Goal: Book appointment/travel/reservation

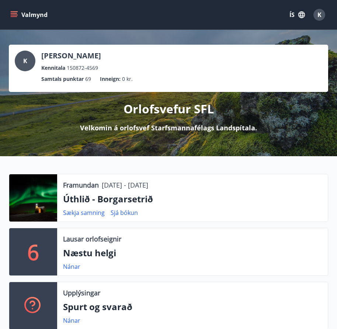
click at [12, 13] on icon "menu" at bounding box center [14, 13] width 7 height 1
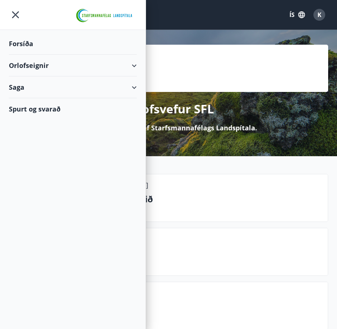
click at [33, 63] on div "Orlofseignir" at bounding box center [73, 66] width 128 height 22
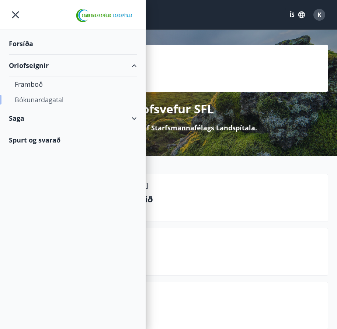
click at [41, 101] on div "Bókunardagatal" at bounding box center [73, 100] width 116 height 16
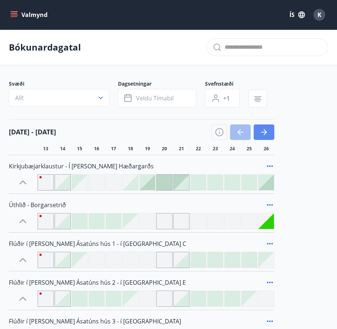
click at [265, 138] on button "button" at bounding box center [264, 132] width 21 height 16
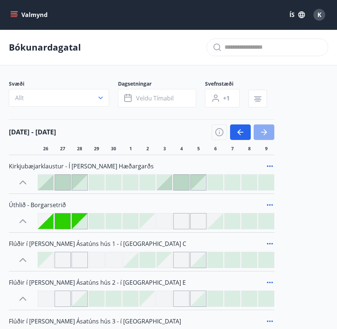
click at [265, 137] on button "button" at bounding box center [264, 132] width 21 height 16
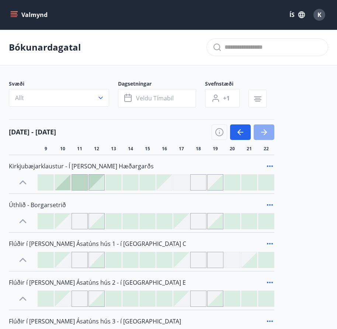
click at [265, 137] on button "button" at bounding box center [264, 132] width 21 height 16
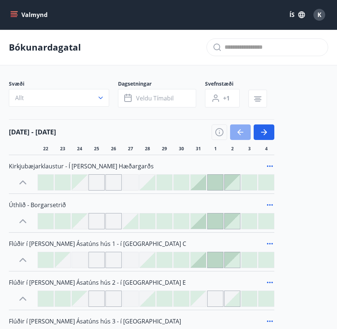
click at [245, 135] on icon "button" at bounding box center [240, 132] width 9 height 9
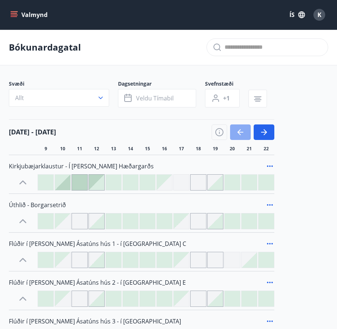
click at [245, 135] on icon "button" at bounding box center [240, 132] width 9 height 9
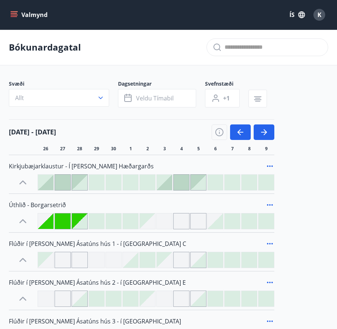
click at [49, 225] on div at bounding box center [46, 221] width 16 height 16
click at [181, 222] on div at bounding box center [182, 221] width 16 height 16
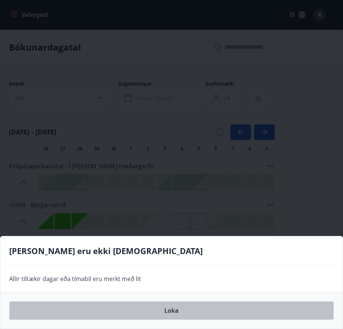
drag, startPoint x: 181, startPoint y: 313, endPoint x: 176, endPoint y: 271, distance: 41.6
click at [180, 313] on button "Loka" at bounding box center [171, 310] width 325 height 18
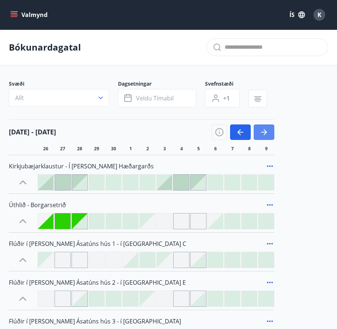
click at [263, 132] on icon "button" at bounding box center [264, 132] width 6 height 1
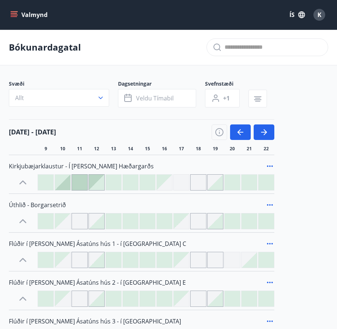
click at [145, 225] on div at bounding box center [148, 221] width 16 height 16
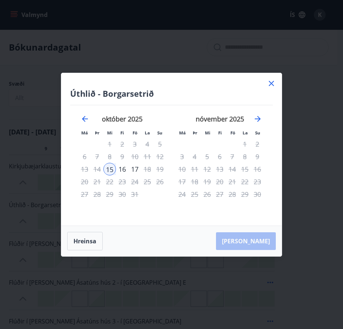
click at [270, 83] on icon at bounding box center [271, 83] width 9 height 9
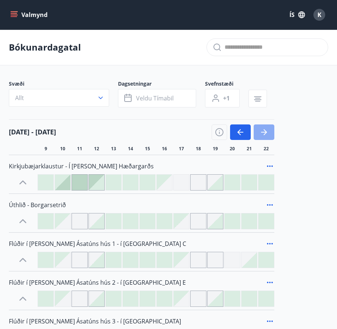
click at [273, 136] on button "button" at bounding box center [264, 132] width 21 height 16
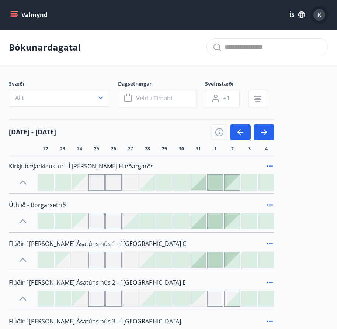
click at [320, 17] on span "K" at bounding box center [320, 15] width 4 height 8
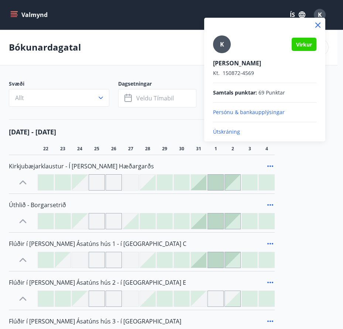
click at [246, 10] on div at bounding box center [171, 164] width 343 height 329
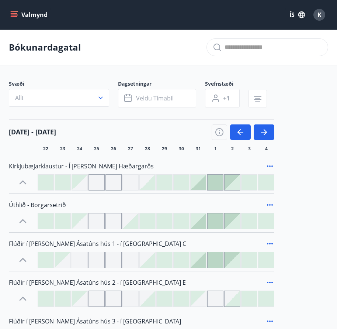
click at [32, 15] on button "Valmynd" at bounding box center [30, 14] width 42 height 13
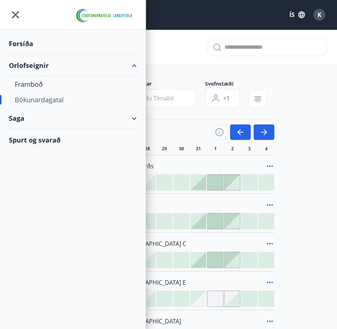
click at [38, 100] on div "Bókunardagatal" at bounding box center [73, 100] width 116 height 16
click at [26, 45] on div "Forsíða" at bounding box center [73, 44] width 128 height 22
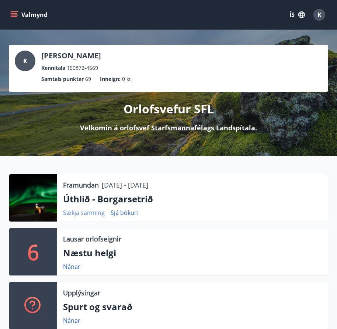
click at [91, 212] on link "Sækja samning" at bounding box center [84, 213] width 42 height 8
click at [131, 212] on link "Sjá bókun" at bounding box center [124, 213] width 27 height 8
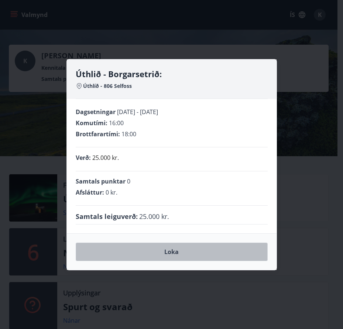
click at [131, 258] on button "Loka" at bounding box center [172, 252] width 192 height 18
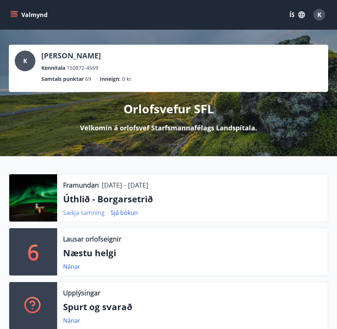
click at [82, 214] on link "Sækja samning" at bounding box center [84, 213] width 42 height 8
click at [13, 14] on icon "menu" at bounding box center [13, 14] width 7 height 7
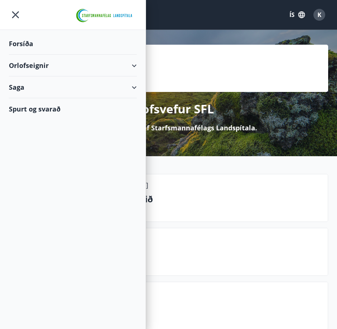
click at [39, 68] on div "Orlofseignir" at bounding box center [73, 66] width 128 height 22
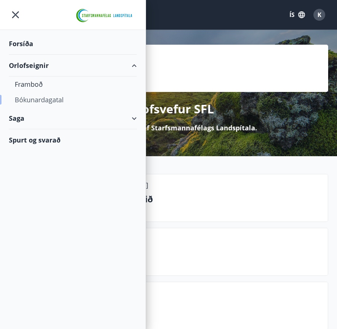
click at [40, 97] on div "Bókunardagatal" at bounding box center [73, 100] width 116 height 16
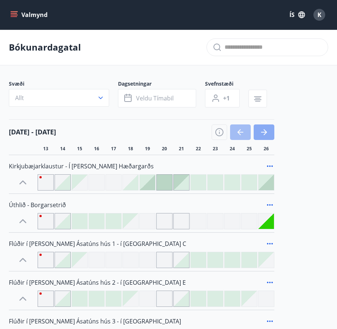
click at [269, 129] on button "button" at bounding box center [264, 132] width 21 height 16
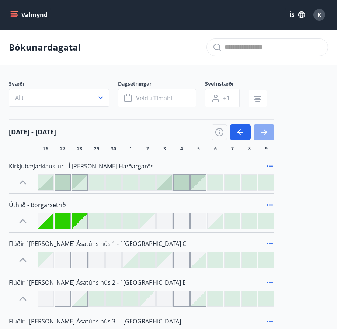
click at [269, 129] on button "button" at bounding box center [264, 132] width 21 height 16
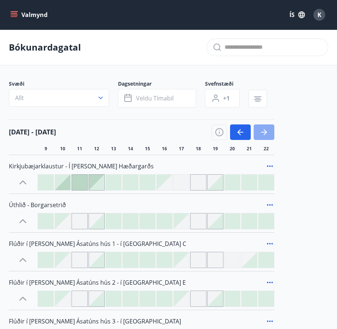
click at [269, 129] on button "button" at bounding box center [264, 132] width 21 height 16
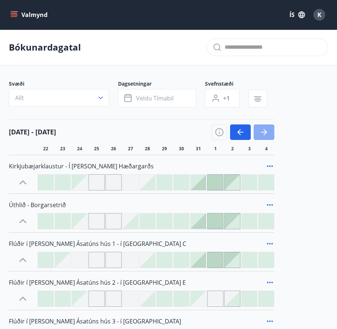
click at [269, 129] on button "button" at bounding box center [264, 132] width 21 height 16
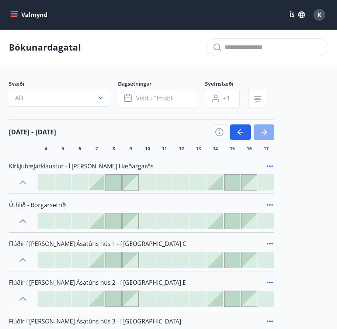
click at [269, 129] on button "button" at bounding box center [264, 132] width 21 height 16
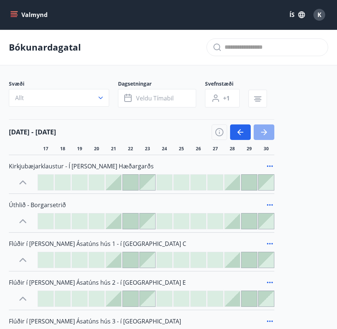
click at [269, 129] on button "button" at bounding box center [264, 132] width 21 height 16
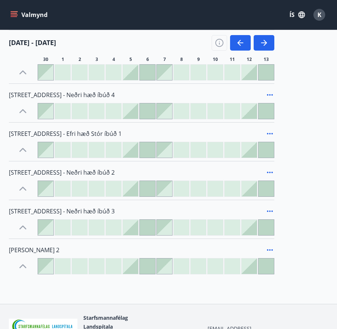
scroll to position [535, 0]
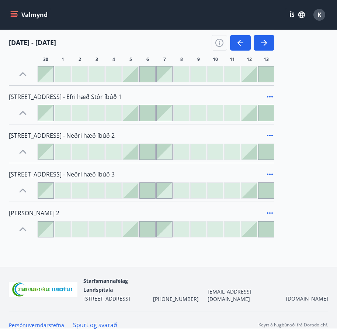
click at [132, 235] on div at bounding box center [131, 230] width 16 height 16
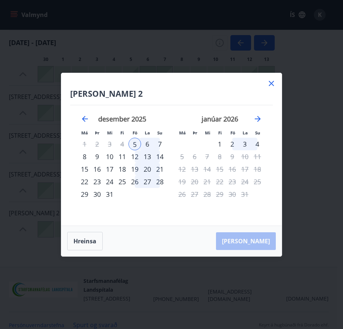
click at [268, 85] on icon at bounding box center [271, 83] width 9 height 9
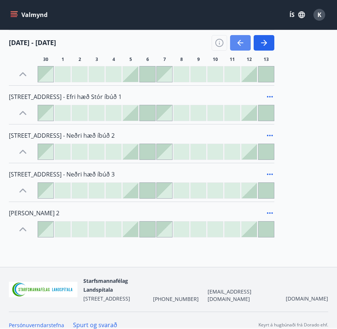
click at [242, 41] on icon "button" at bounding box center [240, 42] width 9 height 9
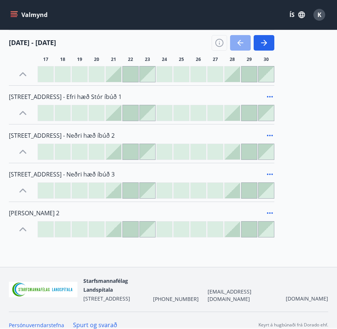
click at [242, 41] on icon "button" at bounding box center [240, 42] width 9 height 9
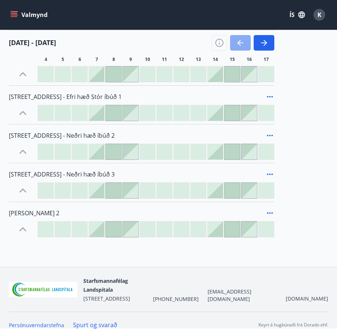
click at [242, 41] on icon "button" at bounding box center [240, 42] width 9 height 9
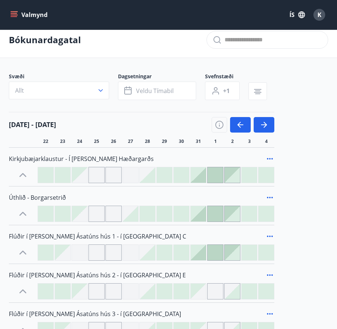
scroll to position [0, 0]
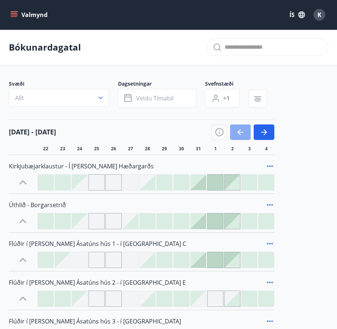
click at [237, 133] on icon "button" at bounding box center [240, 132] width 9 height 9
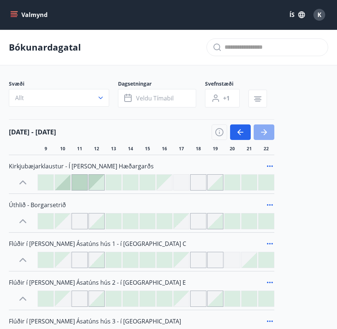
click at [263, 136] on icon "button" at bounding box center [264, 132] width 9 height 9
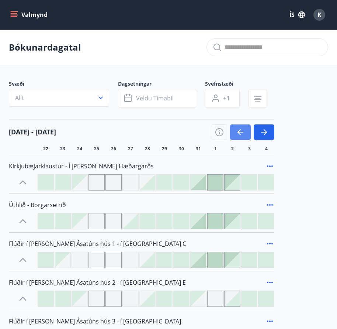
click at [248, 136] on button "button" at bounding box center [240, 132] width 21 height 16
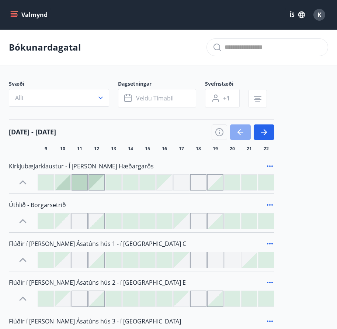
click at [248, 136] on button "button" at bounding box center [240, 132] width 21 height 16
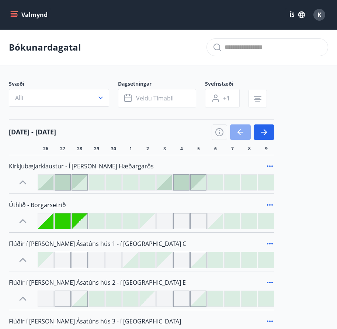
click at [248, 136] on button "button" at bounding box center [240, 132] width 21 height 16
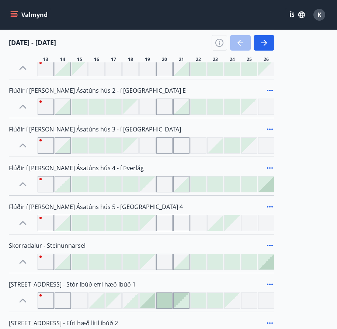
scroll to position [177, 0]
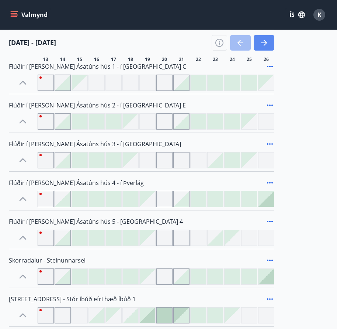
click at [264, 40] on icon "button" at bounding box center [264, 42] width 9 height 9
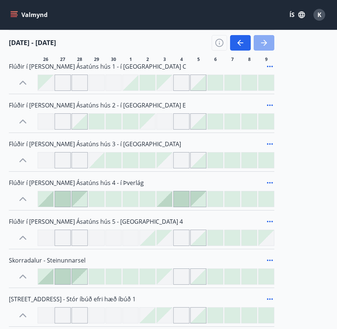
click at [264, 40] on icon "button" at bounding box center [265, 43] width 3 height 6
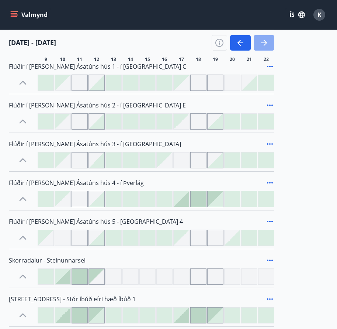
click at [264, 40] on icon "button" at bounding box center [265, 43] width 3 height 6
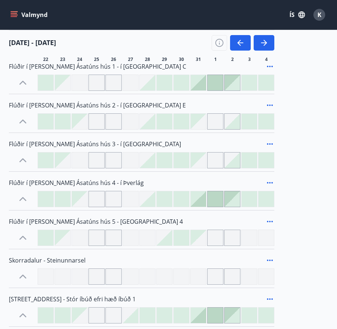
click at [13, 15] on icon "menu" at bounding box center [15, 14] width 8 height 1
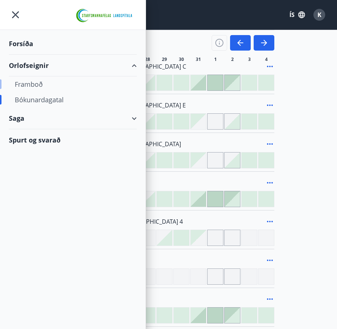
click at [31, 83] on div "Framboð" at bounding box center [73, 84] width 116 height 16
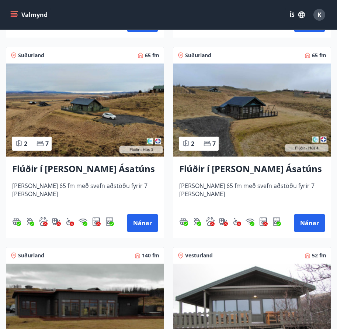
scroll to position [628, 0]
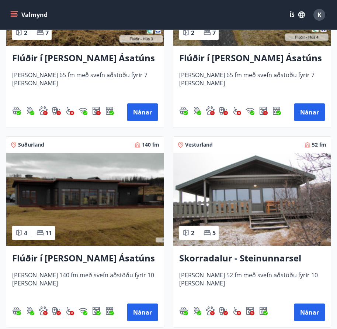
click at [13, 13] on icon "menu" at bounding box center [14, 13] width 7 height 1
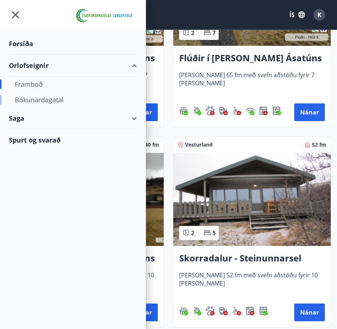
click at [47, 99] on div "Bókunardagatal" at bounding box center [73, 100] width 116 height 16
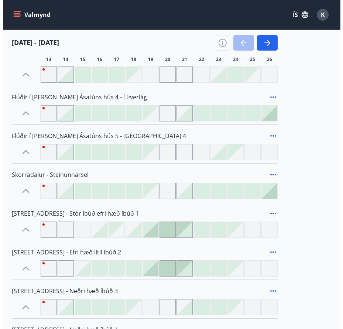
scroll to position [259, 0]
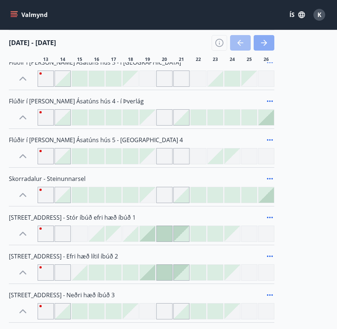
click at [270, 42] on button "button" at bounding box center [264, 43] width 21 height 16
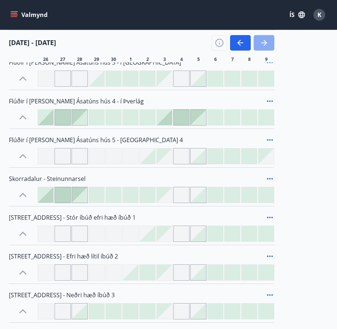
click at [270, 42] on button "button" at bounding box center [264, 43] width 21 height 16
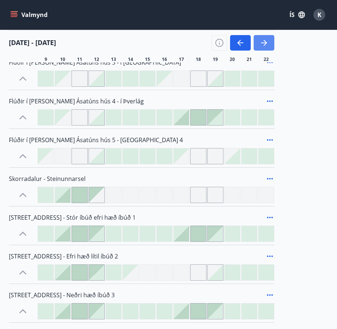
click at [270, 42] on button "button" at bounding box center [264, 43] width 21 height 16
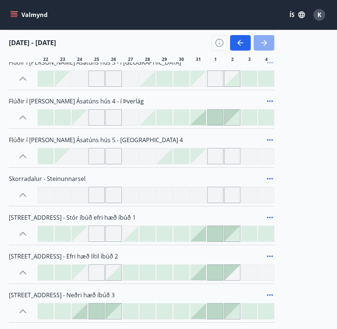
click at [270, 42] on button "button" at bounding box center [264, 43] width 21 height 16
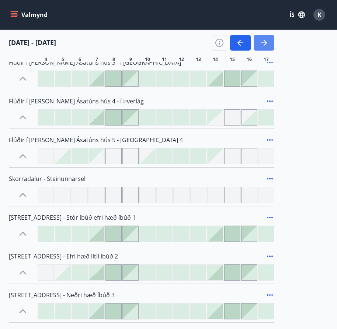
click at [270, 42] on button "button" at bounding box center [264, 43] width 21 height 16
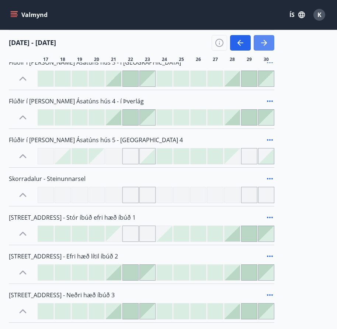
click at [268, 41] on icon "button" at bounding box center [264, 42] width 9 height 9
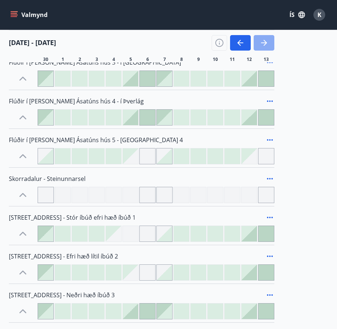
click at [268, 41] on icon "button" at bounding box center [264, 42] width 9 height 9
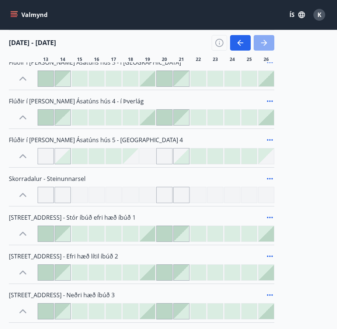
click at [268, 41] on icon "button" at bounding box center [264, 42] width 9 height 9
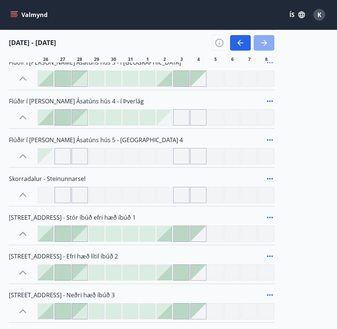
click at [268, 41] on icon "button" at bounding box center [264, 42] width 9 height 9
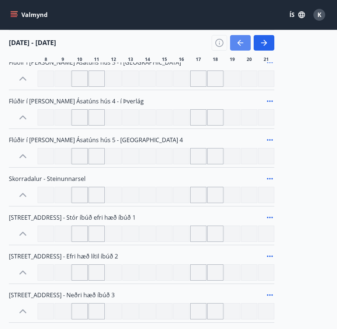
click at [236, 40] on button "button" at bounding box center [240, 43] width 21 height 16
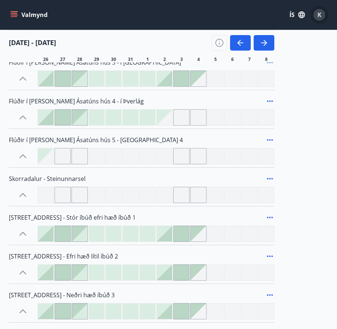
click at [318, 16] on span "K" at bounding box center [320, 15] width 4 height 8
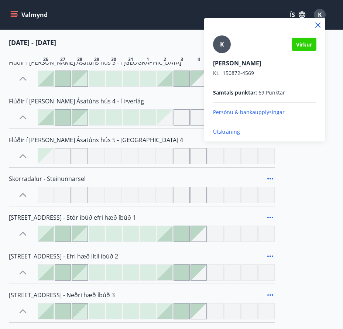
click at [229, 133] on p "Útskráning" at bounding box center [264, 131] width 103 height 7
